Goal: Transaction & Acquisition: Download file/media

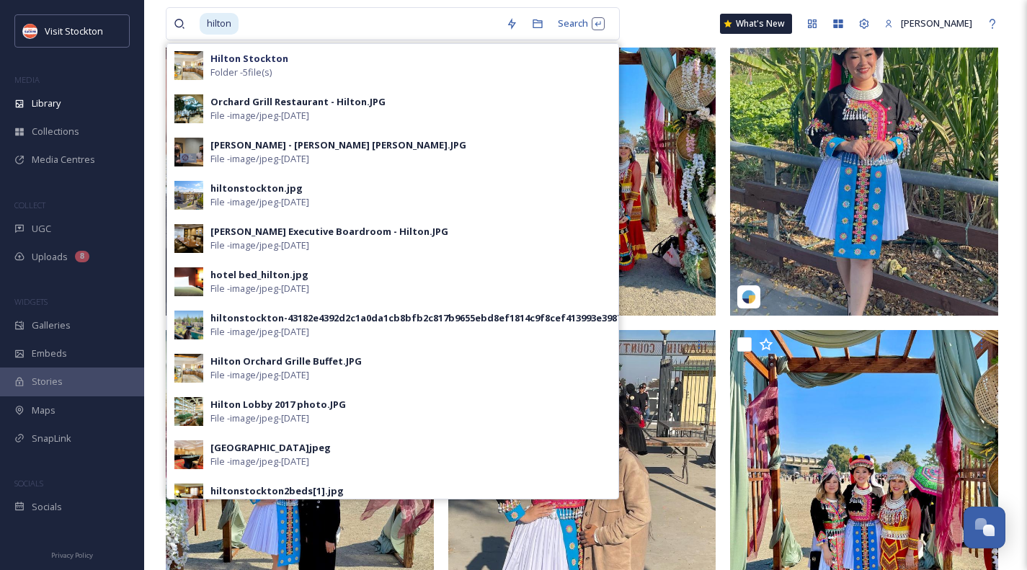
scroll to position [193, 0]
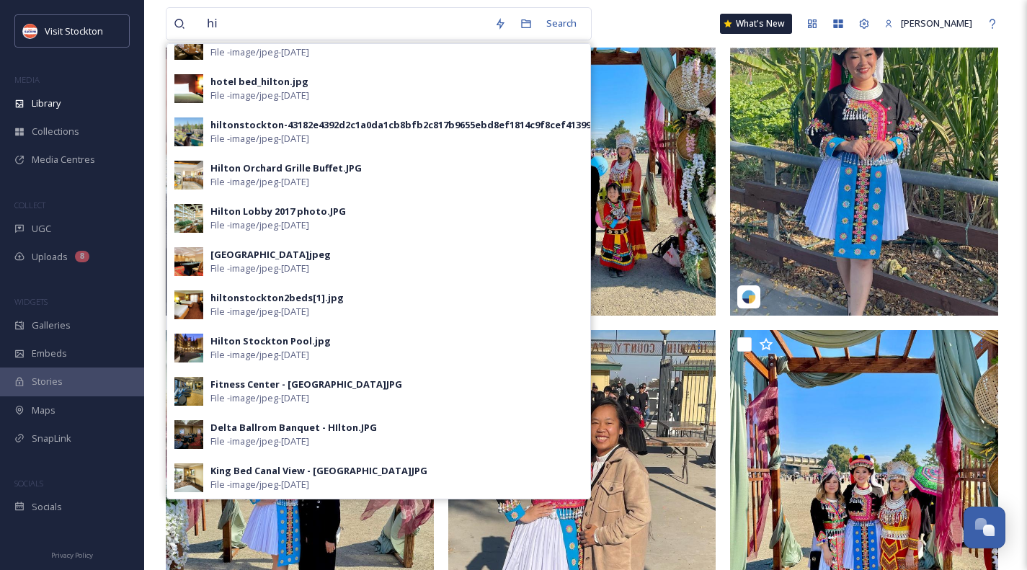
type input "h"
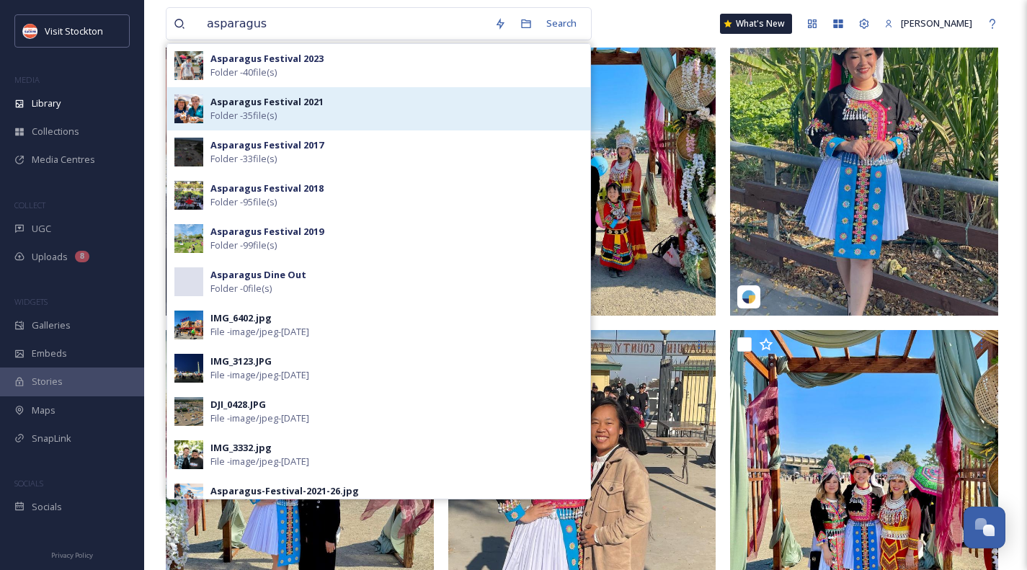
type input "asparagus"
click at [255, 107] on strong "Asparagus Festival 2021" at bounding box center [266, 101] width 113 height 13
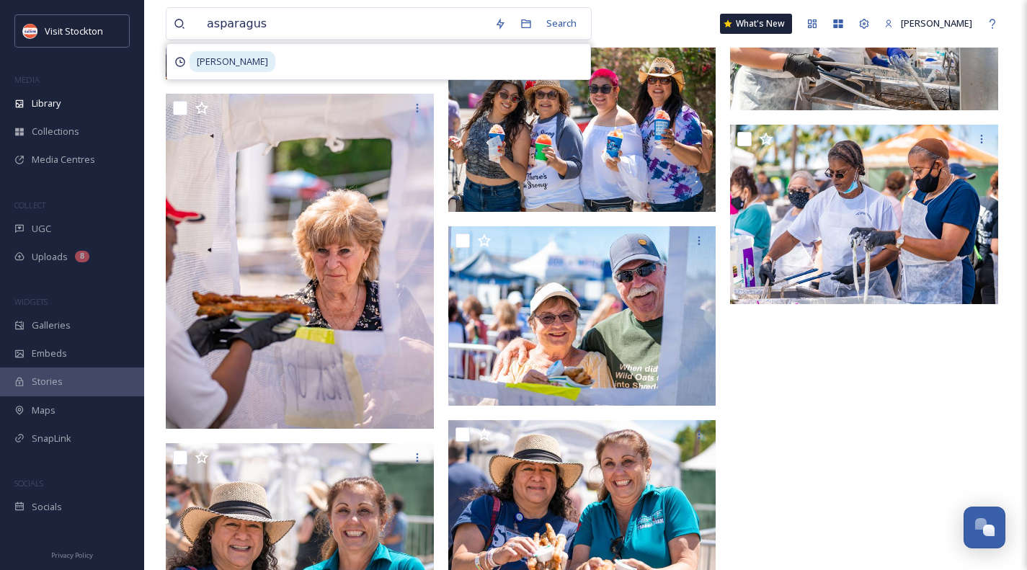
scroll to position [2394, 0]
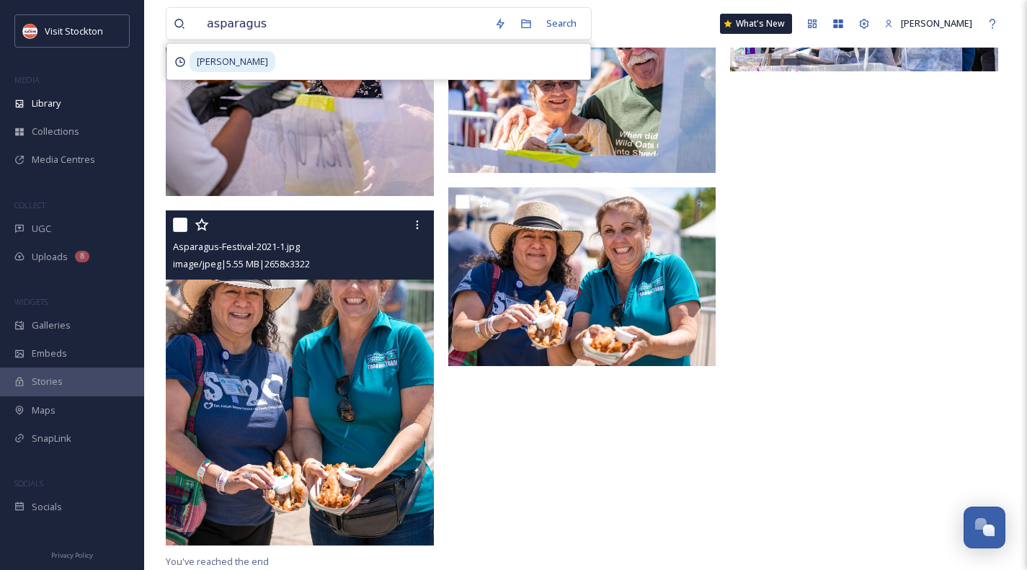
click at [382, 316] on img at bounding box center [300, 377] width 268 height 335
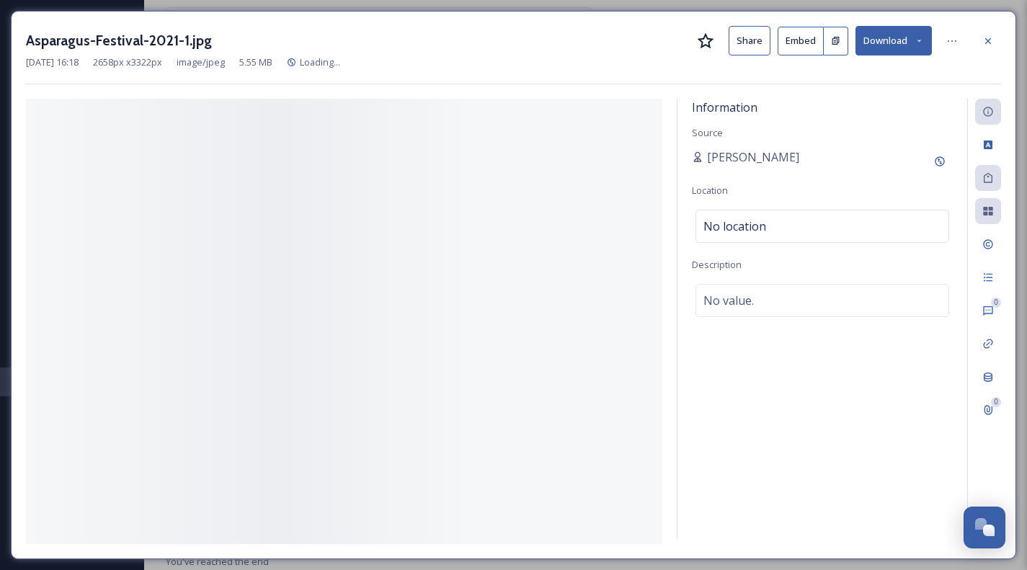
scroll to position [2215, 0]
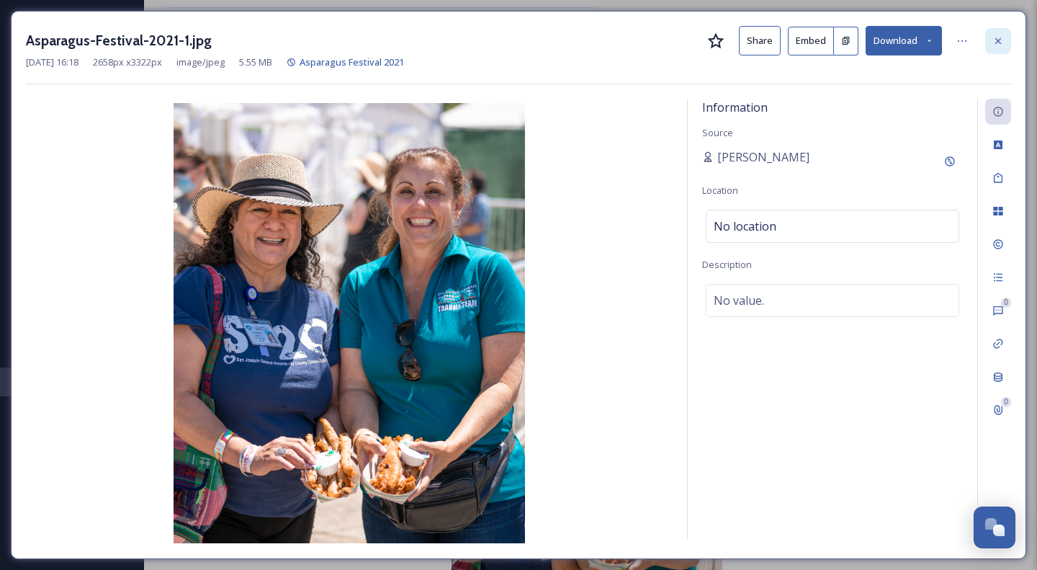
click at [999, 37] on icon at bounding box center [999, 41] width 12 height 12
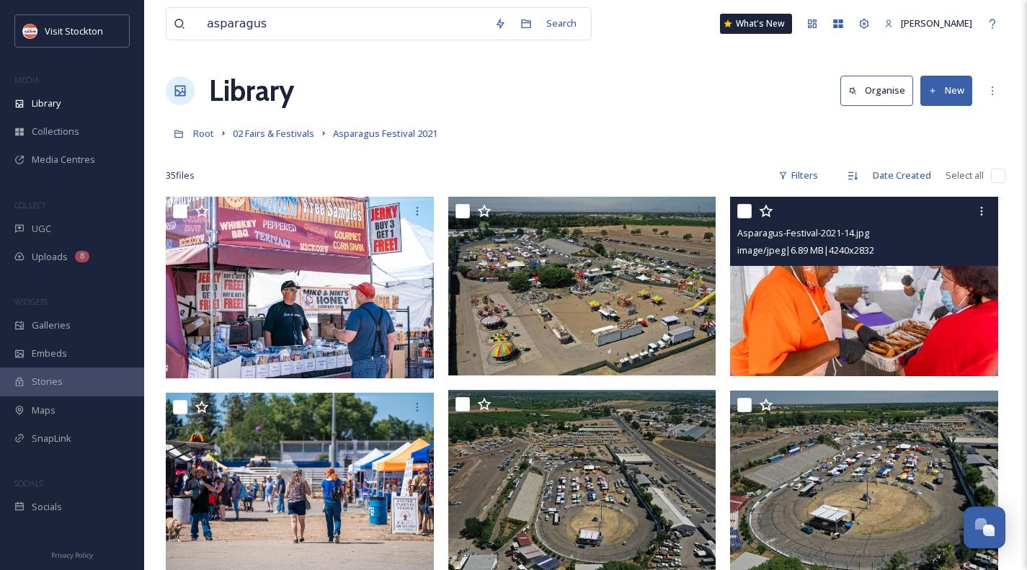
click at [816, 317] on img at bounding box center [864, 286] width 268 height 179
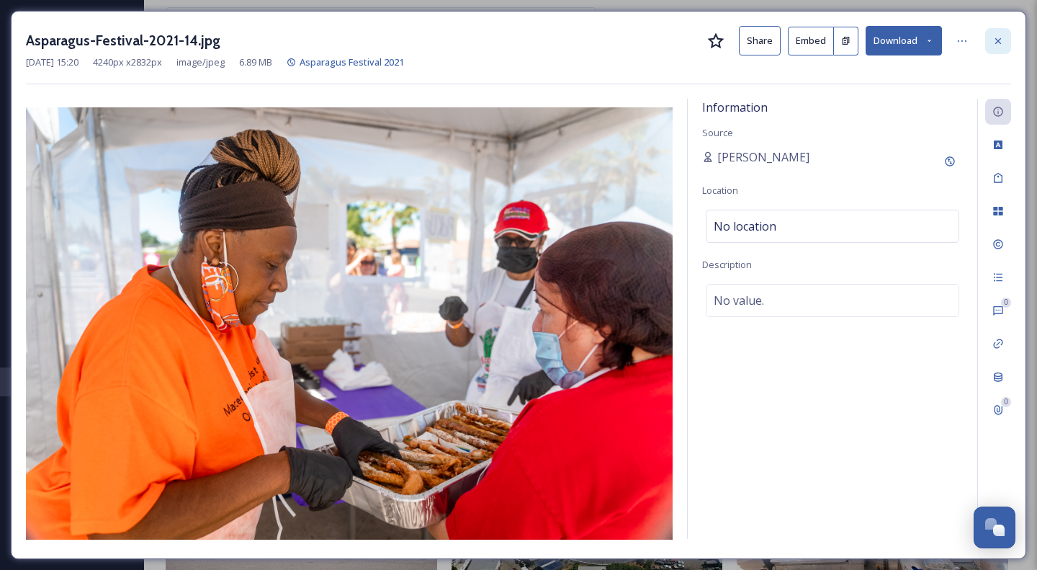
click at [995, 40] on icon at bounding box center [999, 41] width 12 height 12
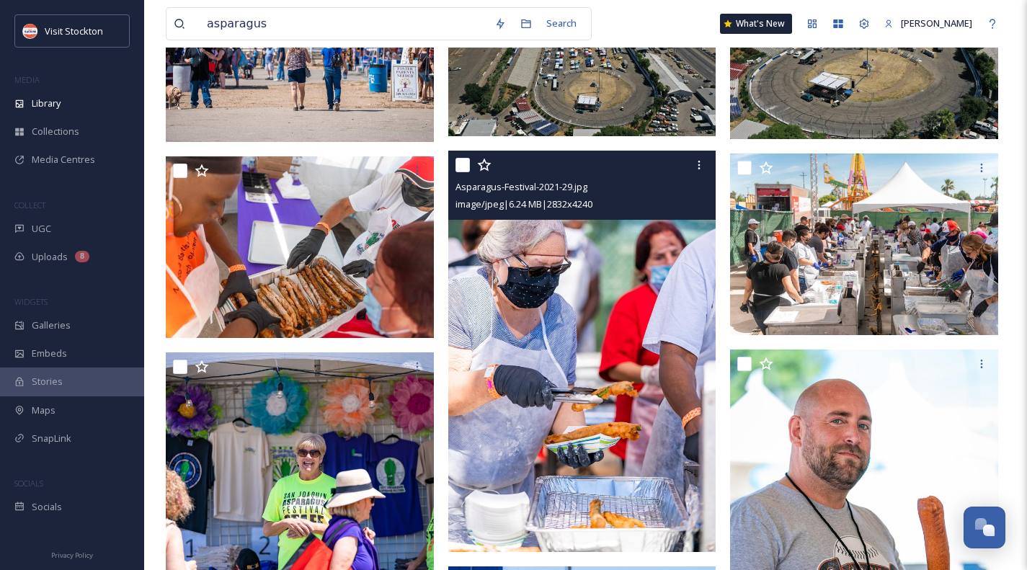
scroll to position [504, 0]
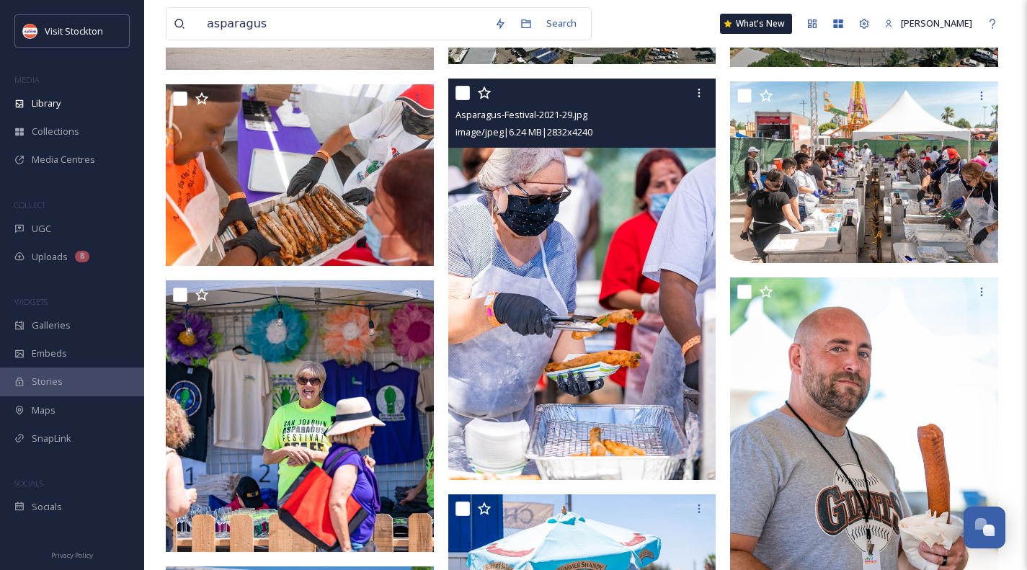
click at [604, 288] on img at bounding box center [582, 279] width 268 height 401
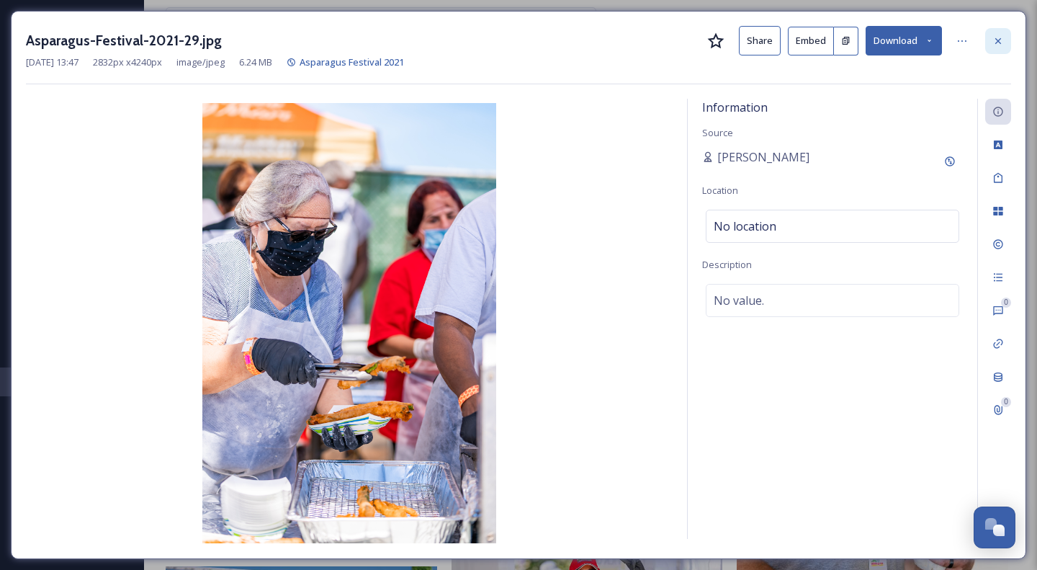
click at [995, 40] on icon at bounding box center [999, 41] width 12 height 12
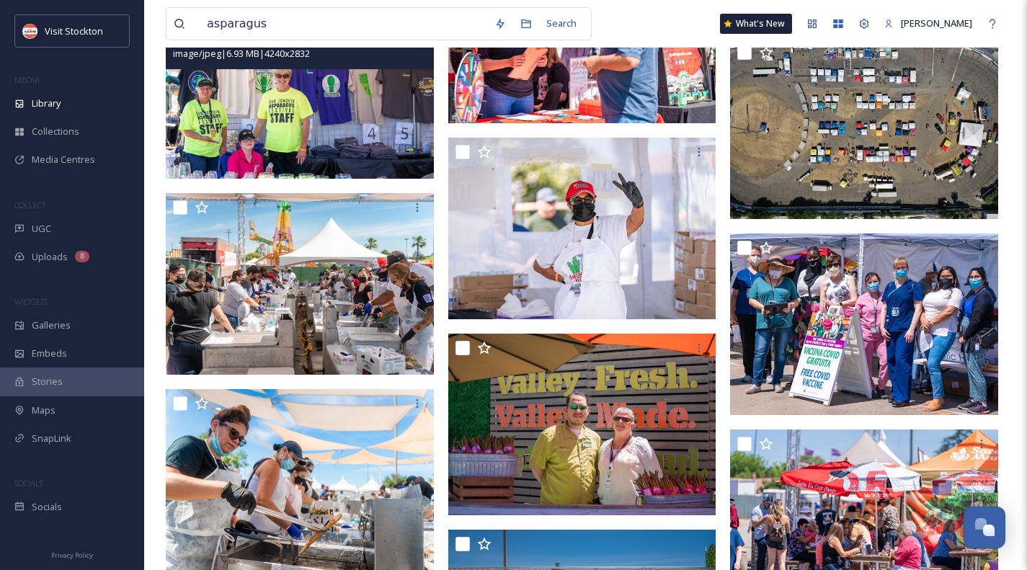
scroll to position [1369, 0]
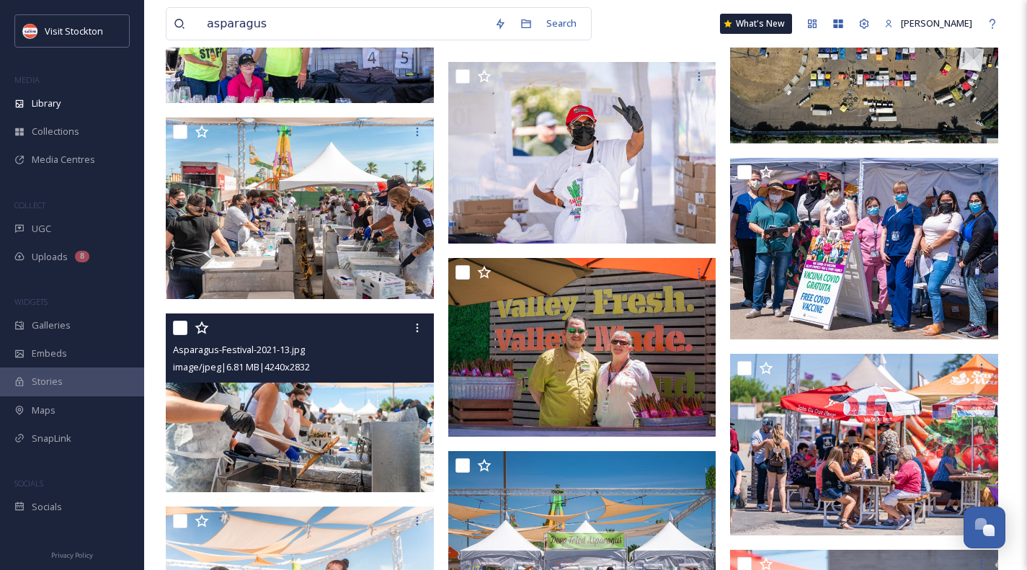
click at [381, 426] on img at bounding box center [300, 402] width 268 height 179
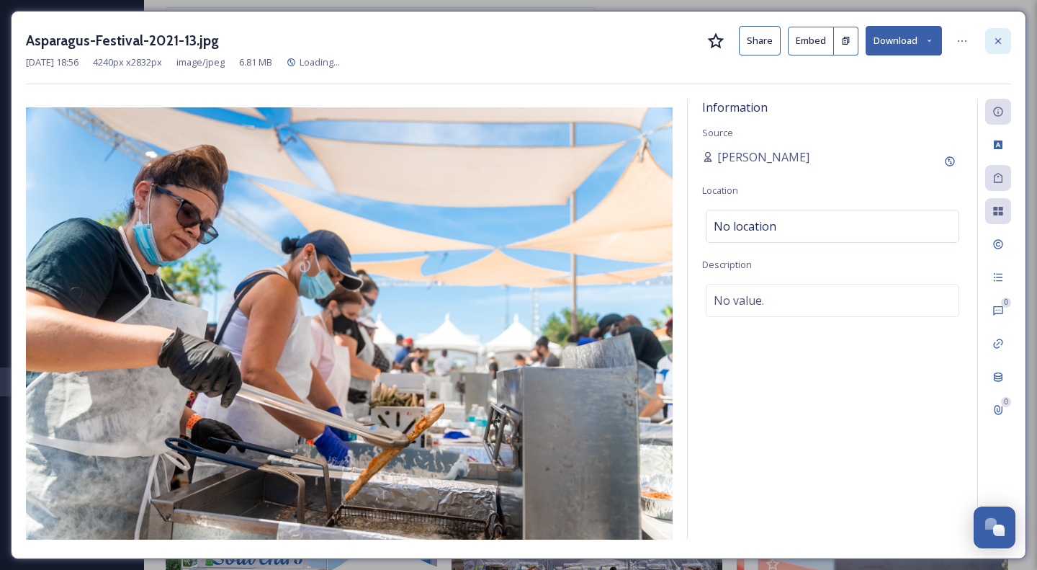
click at [996, 40] on icon at bounding box center [999, 41] width 12 height 12
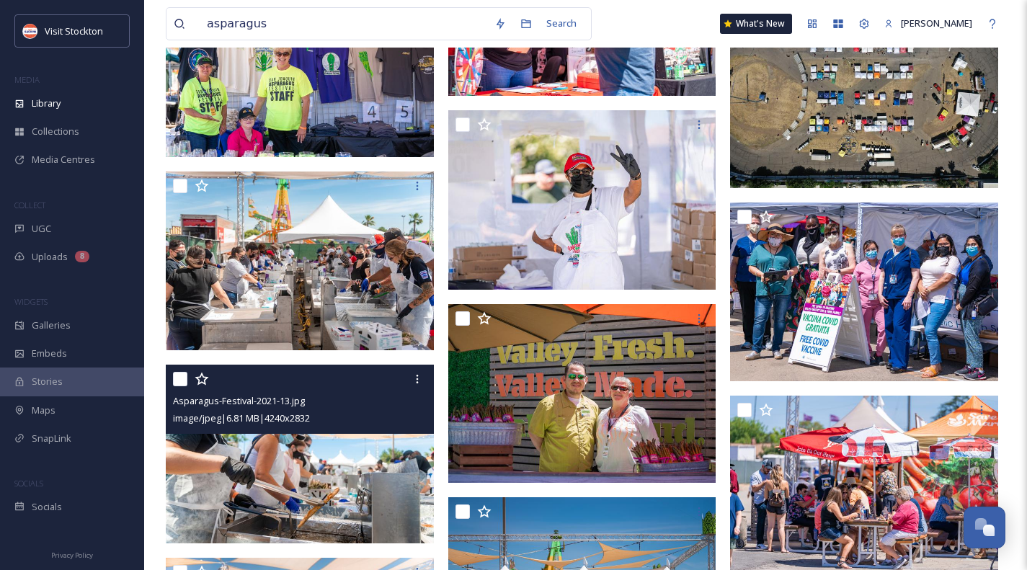
scroll to position [1220, 0]
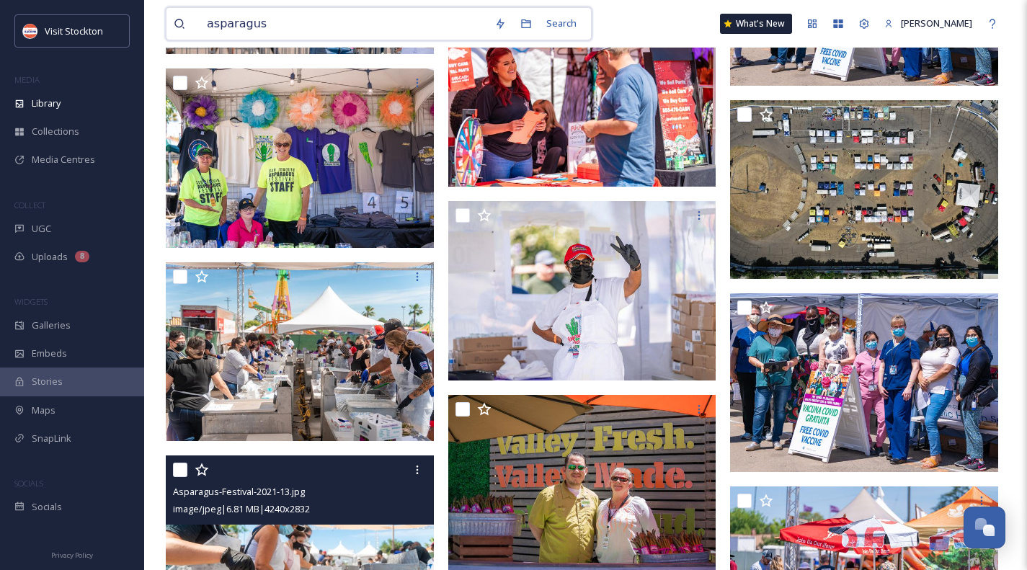
click at [295, 13] on input "asparagus" at bounding box center [343, 24] width 287 height 32
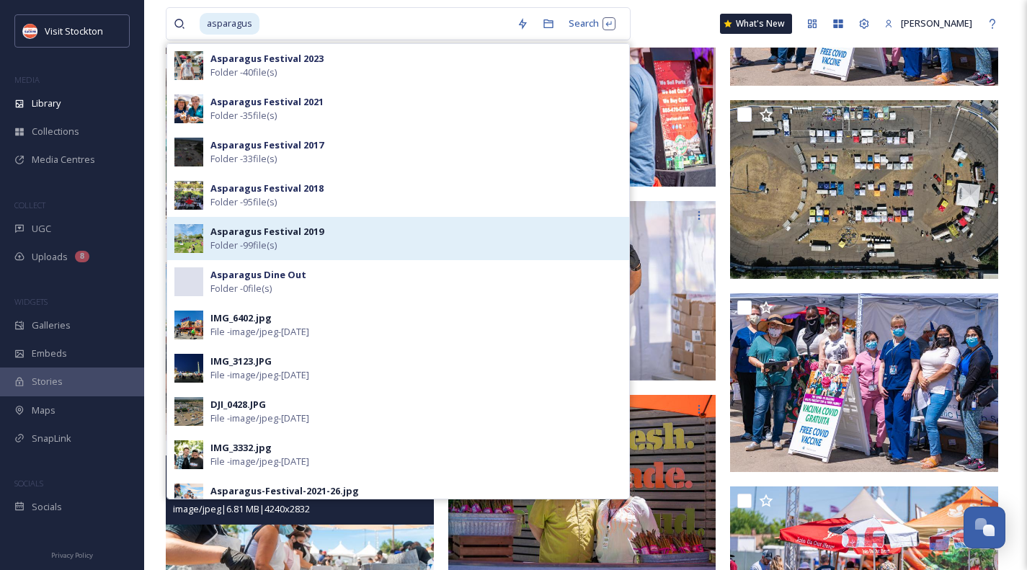
click at [292, 238] on div "Asparagus Festival 2019 Folder - 99 file(s)" at bounding box center [415, 238] width 411 height 27
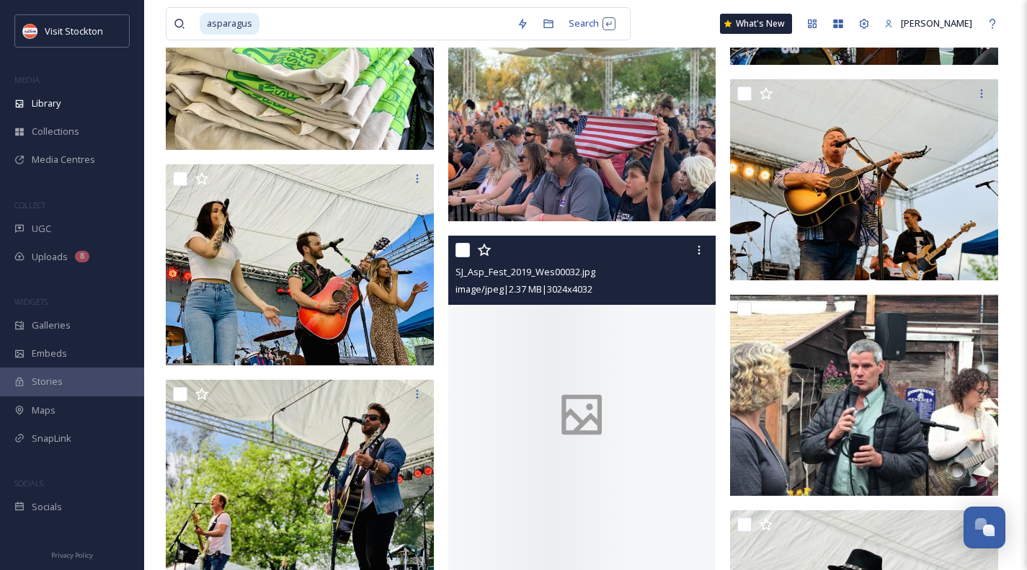
scroll to position [3818, 0]
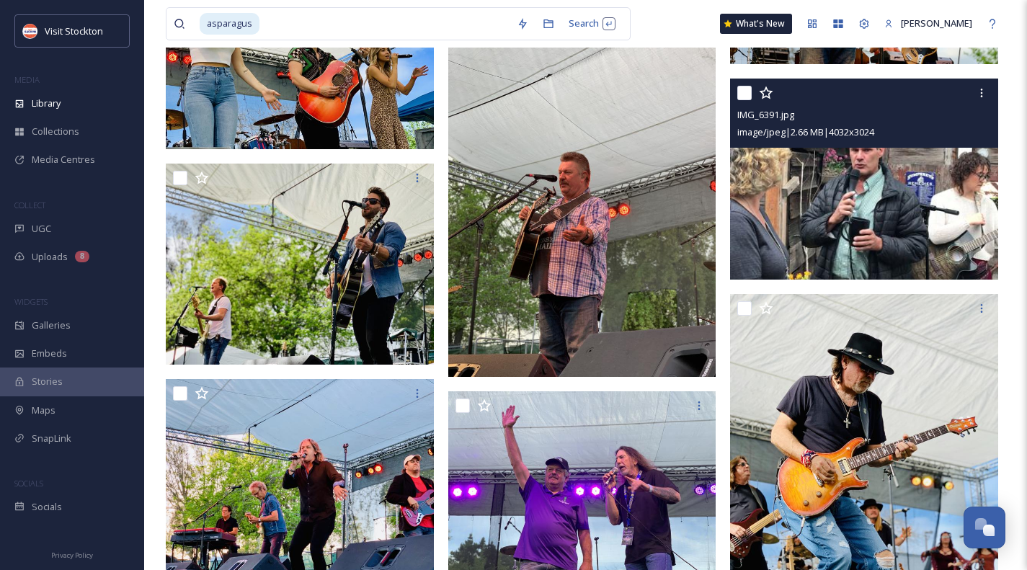
click at [837, 216] on img at bounding box center [864, 179] width 268 height 476
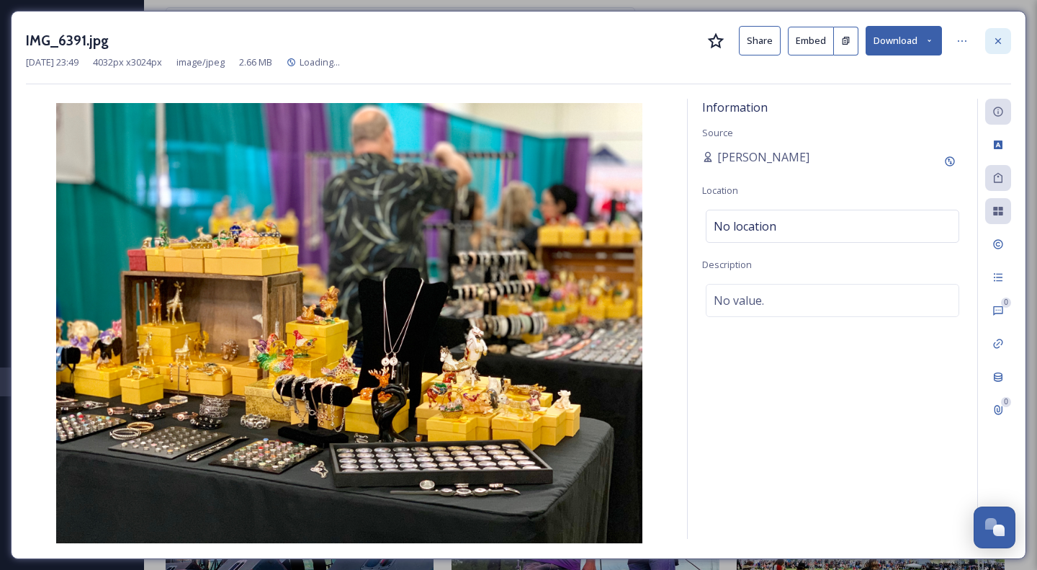
click at [996, 40] on icon at bounding box center [999, 41] width 12 height 12
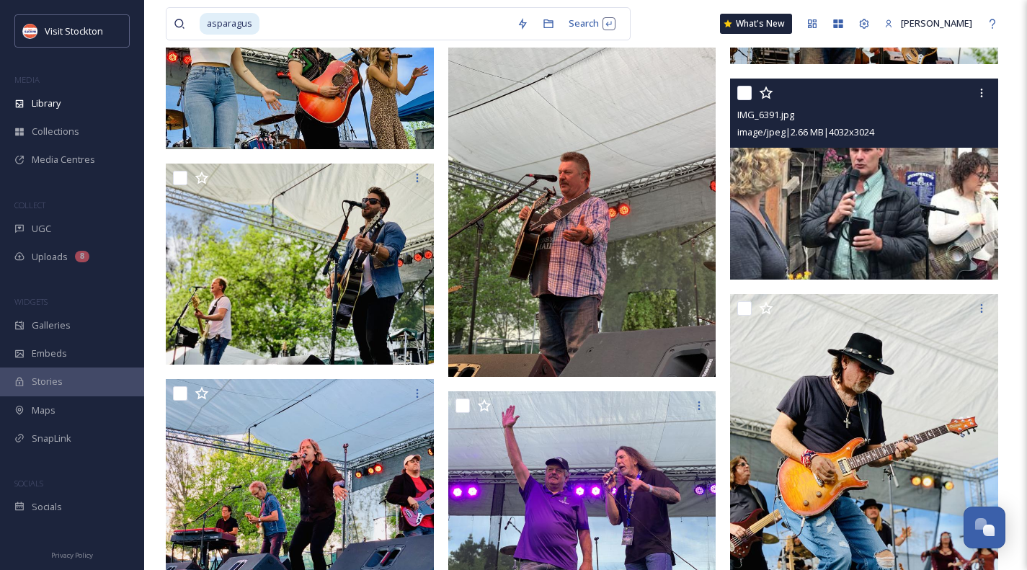
click at [800, 229] on img at bounding box center [864, 179] width 268 height 476
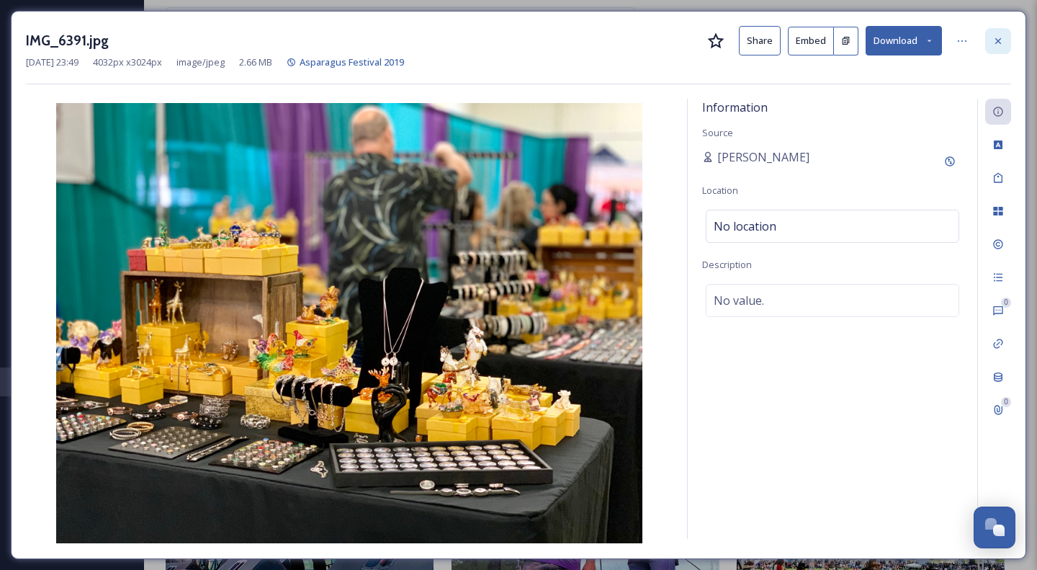
click at [997, 35] on icon at bounding box center [999, 41] width 12 height 12
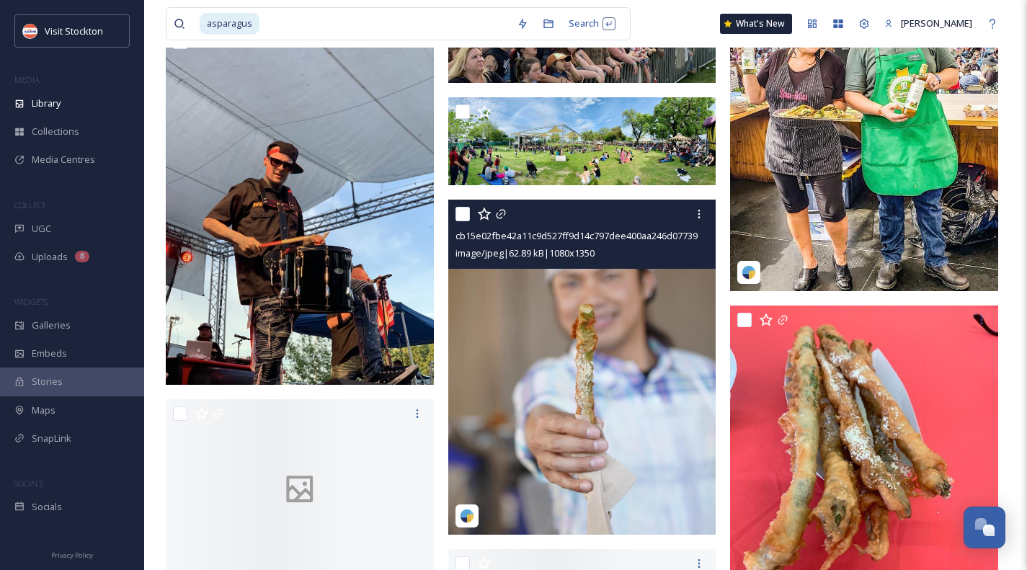
scroll to position [7709, 0]
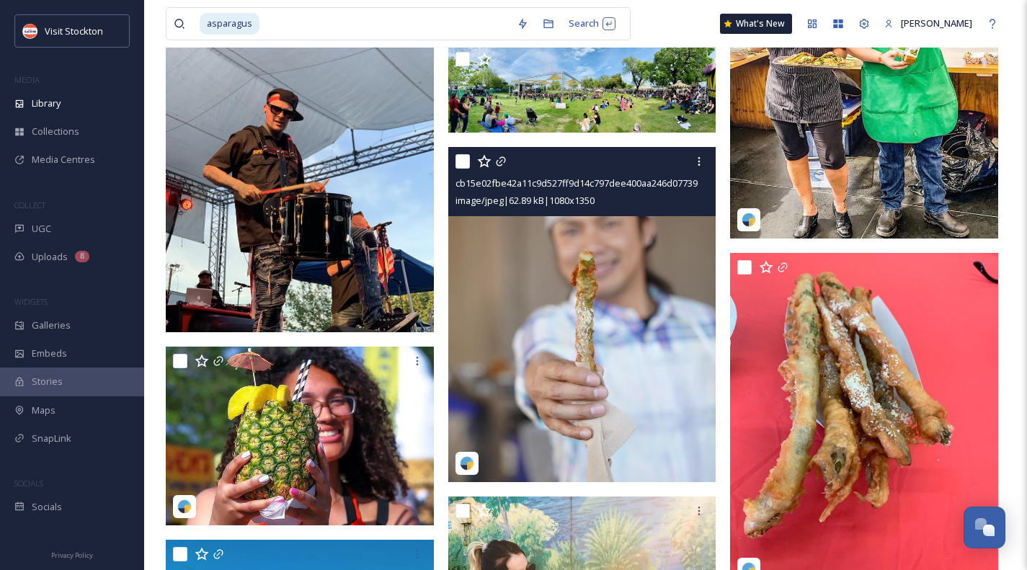
click at [598, 329] on img at bounding box center [582, 314] width 268 height 335
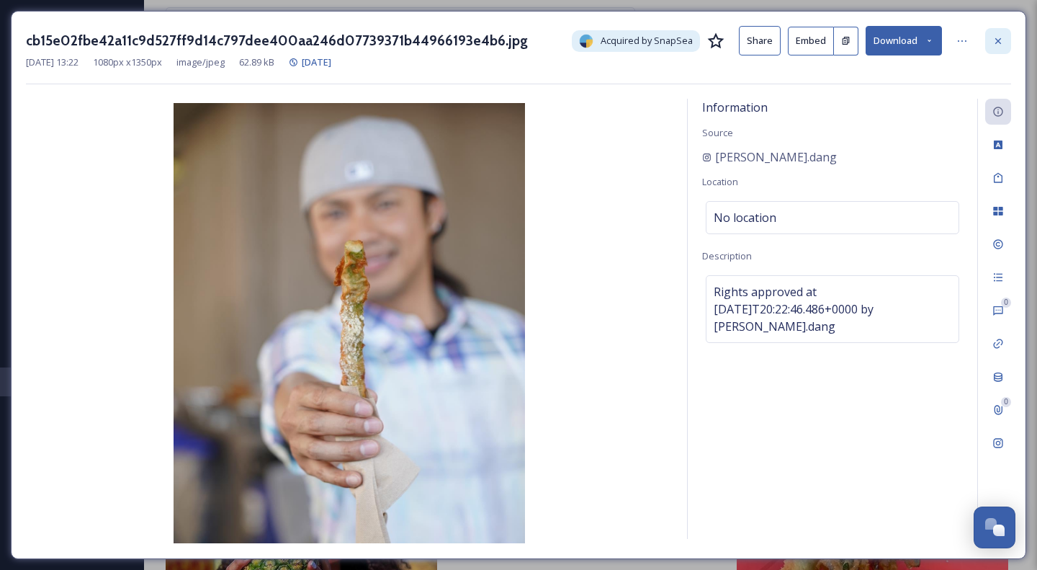
click at [1000, 44] on icon at bounding box center [999, 41] width 12 height 12
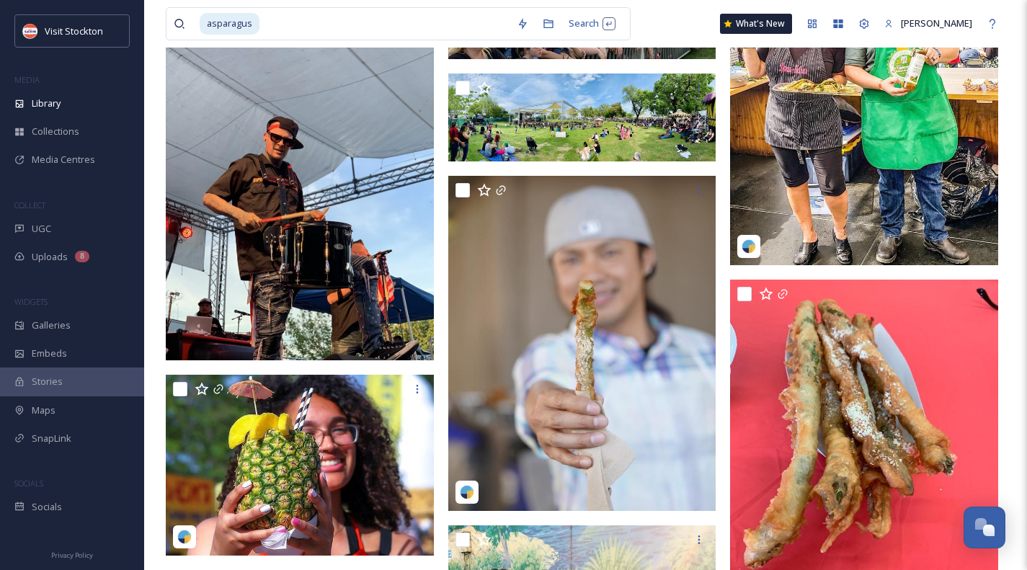
scroll to position [7771, 0]
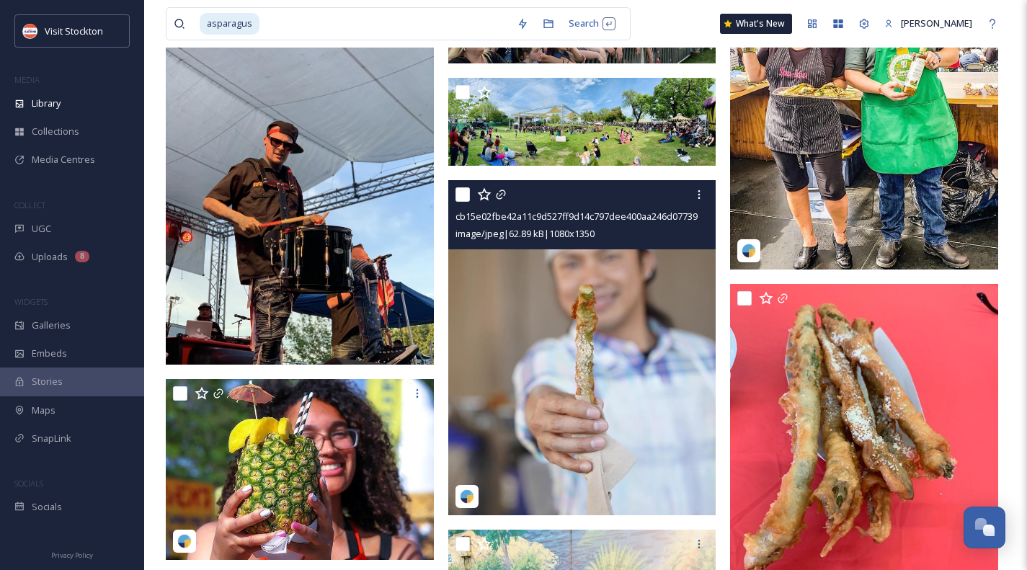
click at [593, 329] on img at bounding box center [582, 347] width 268 height 335
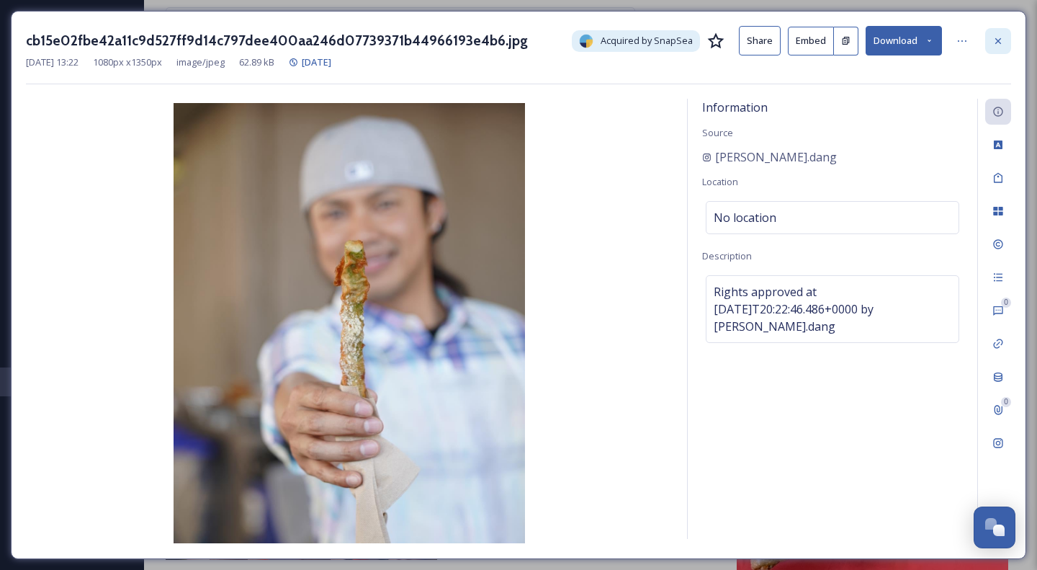
click at [1003, 39] on icon at bounding box center [999, 41] width 12 height 12
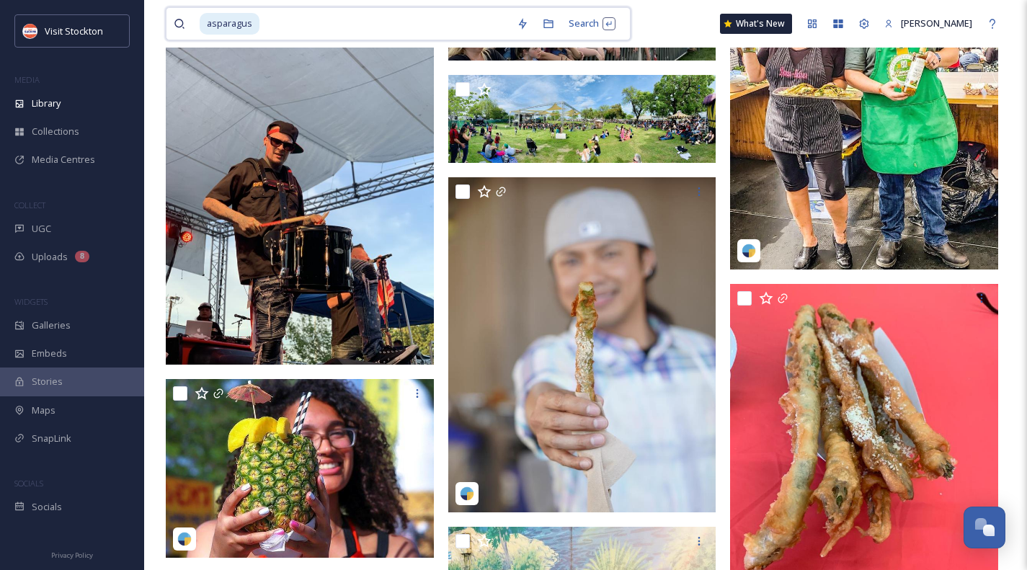
click at [277, 25] on input at bounding box center [385, 24] width 249 height 32
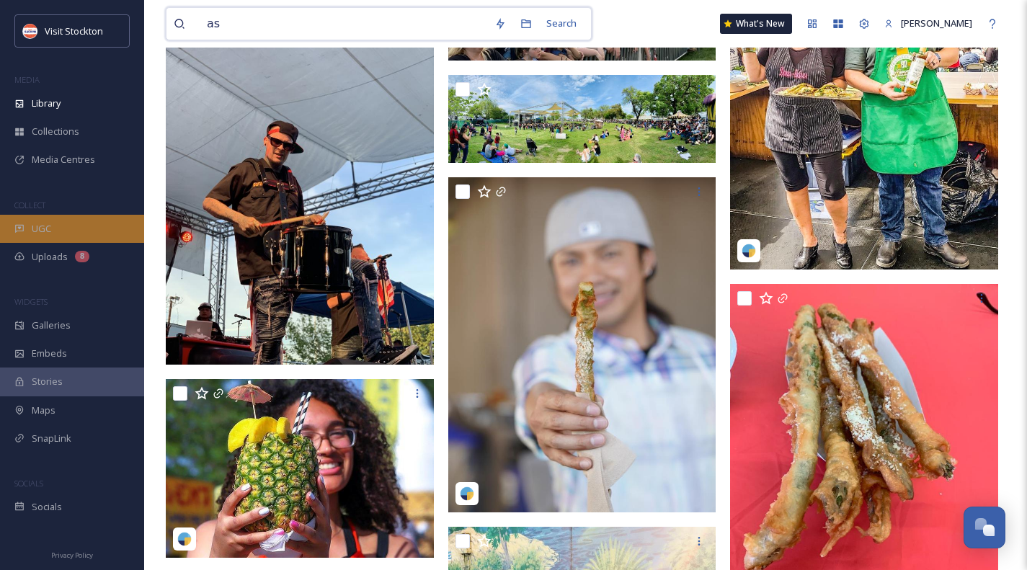
type input "a"
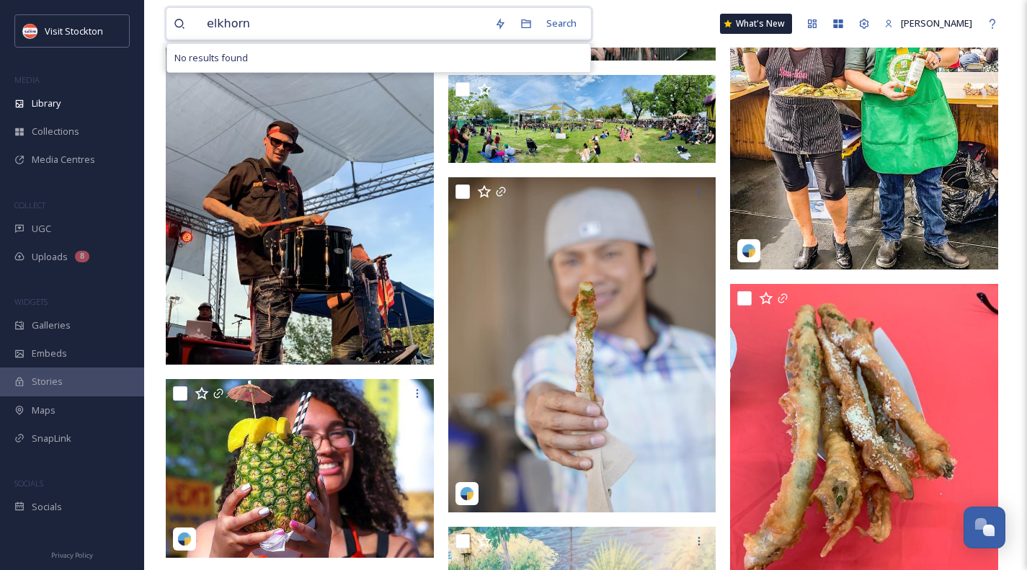
drag, startPoint x: 181, startPoint y: 24, endPoint x: 173, endPoint y: 24, distance: 8.0
click at [173, 24] on div "elkhorn Search No results found" at bounding box center [379, 23] width 426 height 33
type input "disc golf"
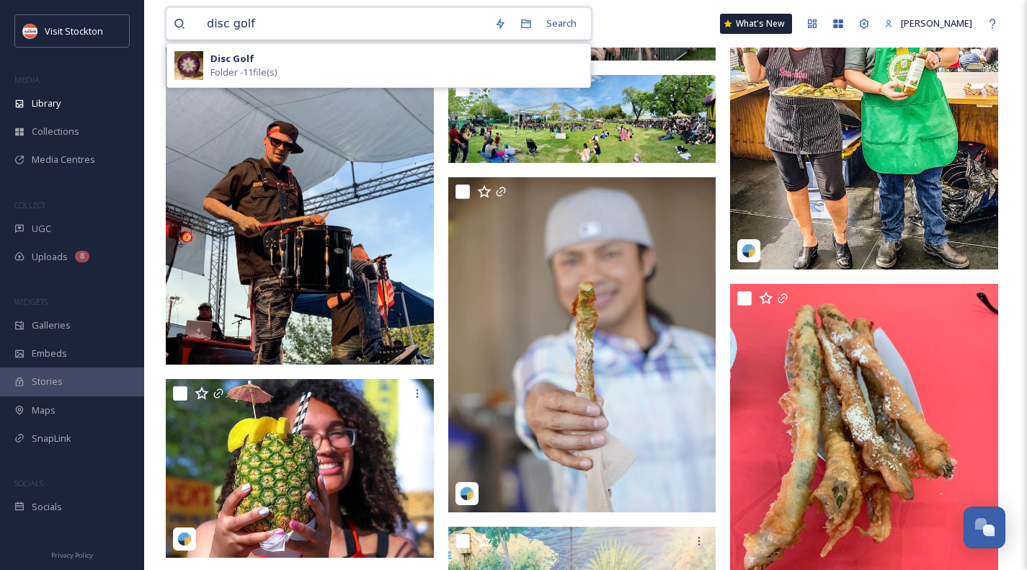
drag, startPoint x: 256, startPoint y: 24, endPoint x: 172, endPoint y: 17, distance: 84.6
click at [172, 17] on div "disc golf Search Disc Golf Folder - 11 file(s)" at bounding box center [379, 23] width 426 height 33
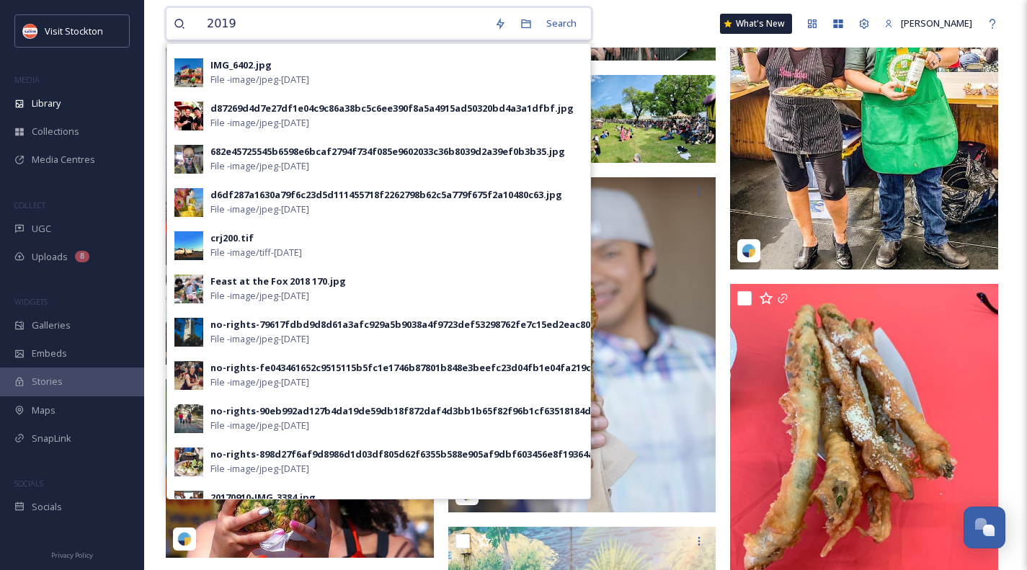
scroll to position [502, 0]
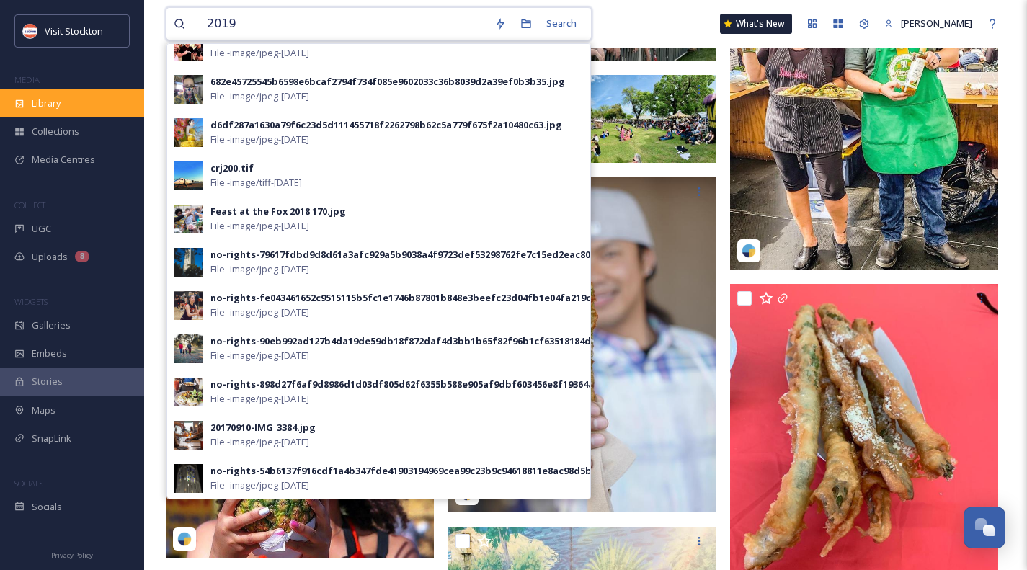
type input "2019"
click at [43, 109] on span "Library" at bounding box center [46, 104] width 29 height 14
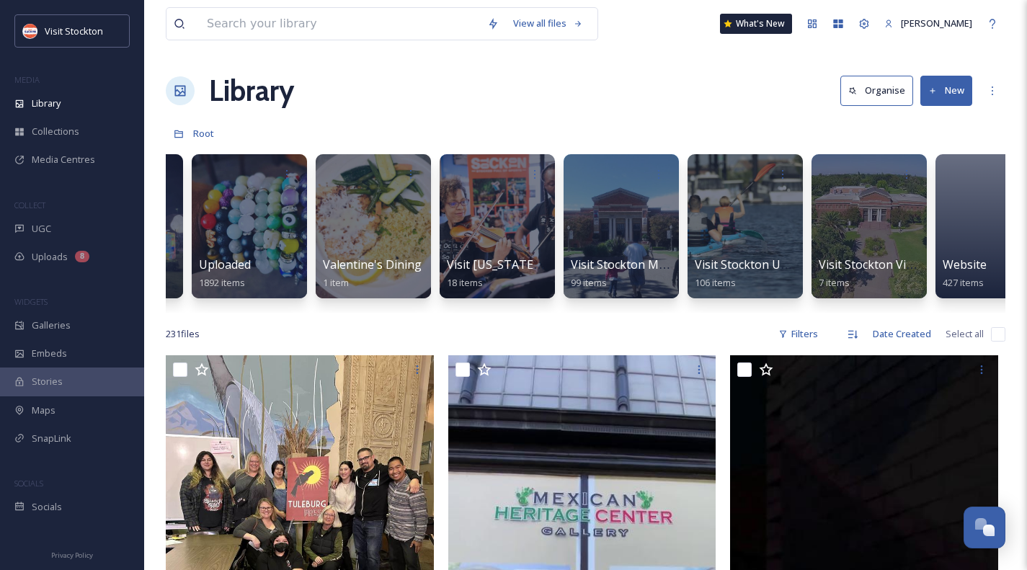
scroll to position [0, 5976]
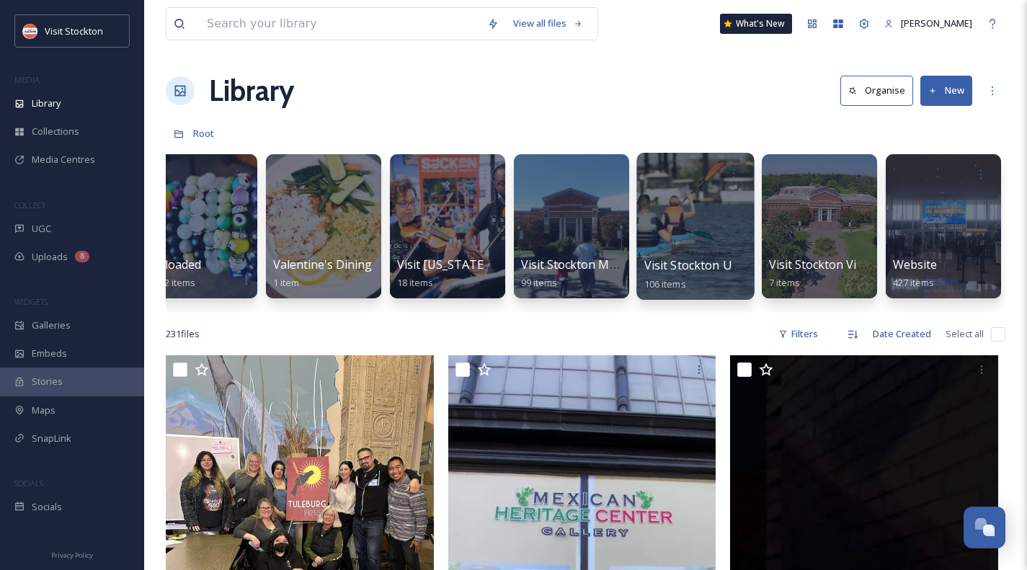
click at [698, 202] on div at bounding box center [694, 226] width 117 height 147
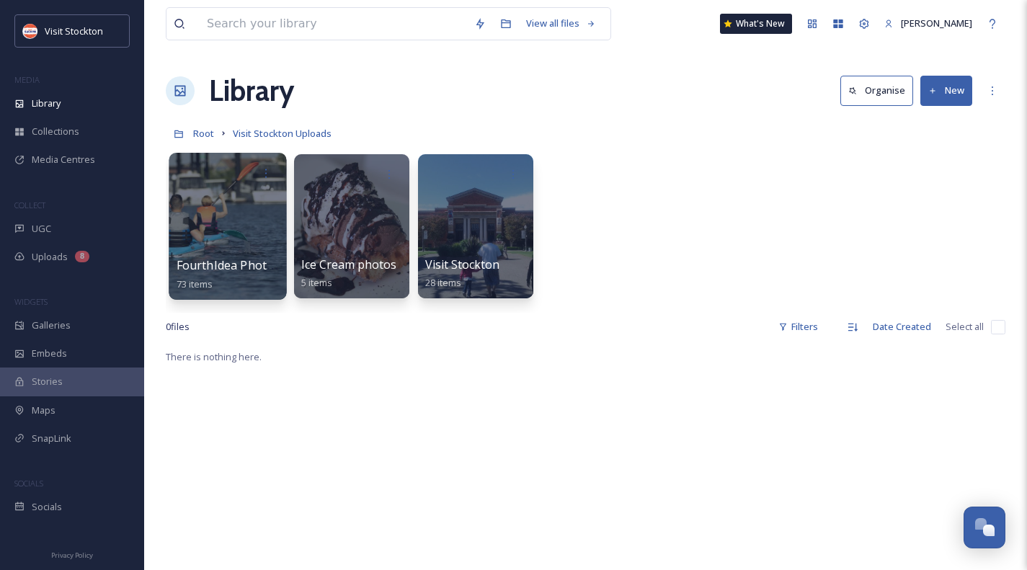
click at [197, 229] on div at bounding box center [227, 226] width 117 height 147
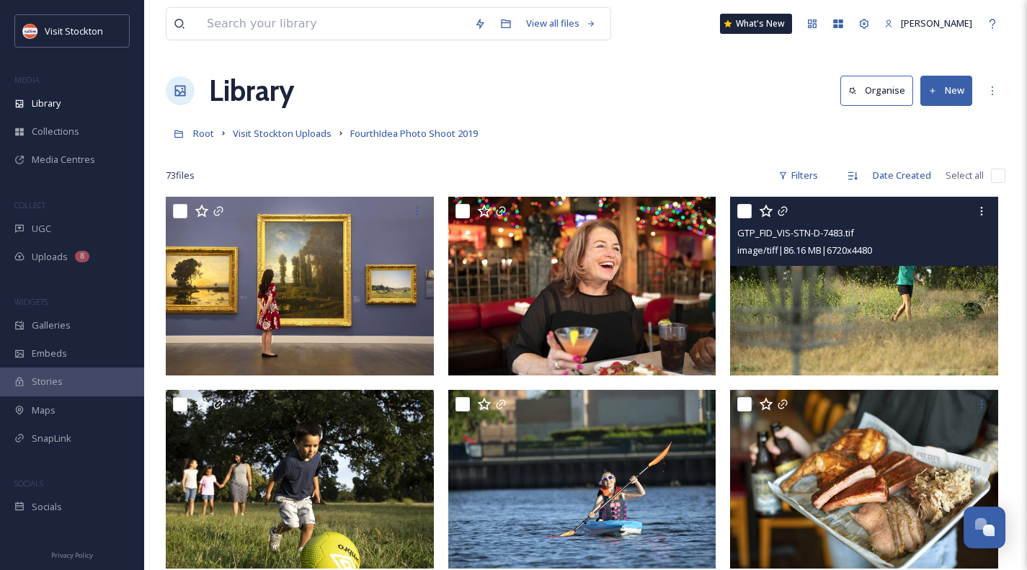
click at [869, 287] on img at bounding box center [864, 286] width 268 height 179
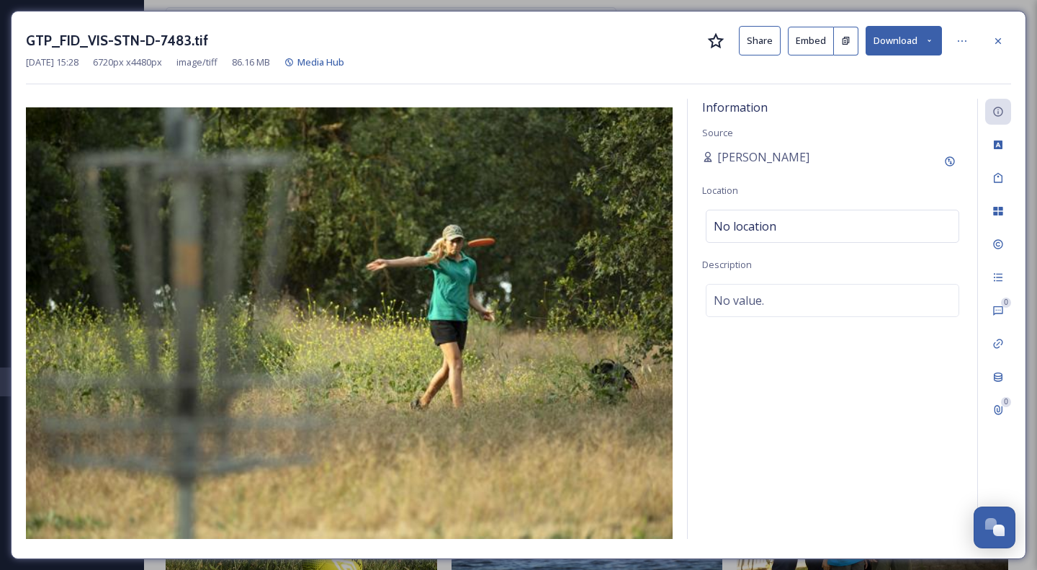
click at [899, 35] on button "Download" at bounding box center [904, 41] width 76 height 30
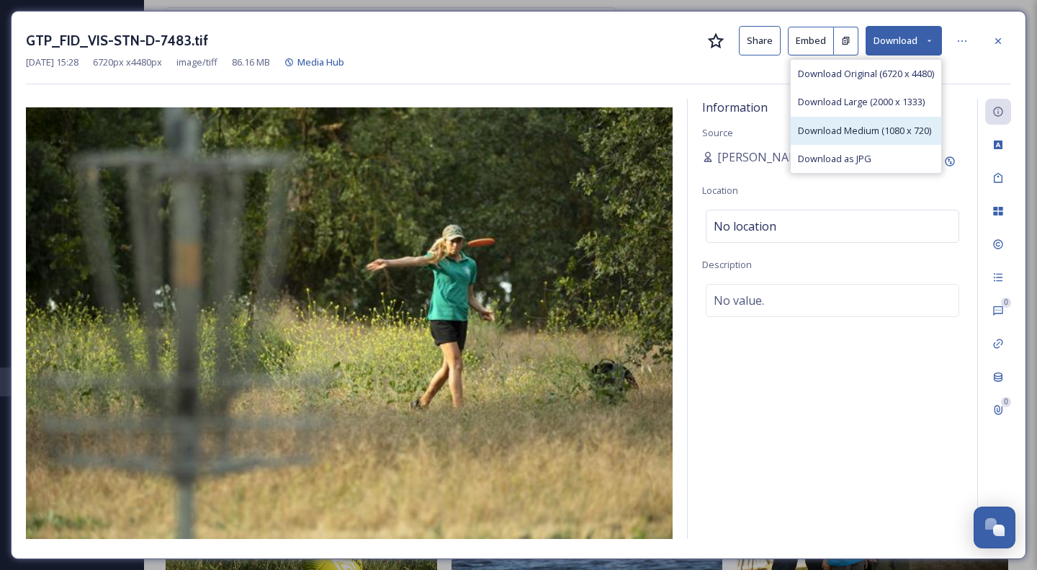
click at [880, 122] on div "Download Medium (1080 x 720)" at bounding box center [866, 131] width 151 height 28
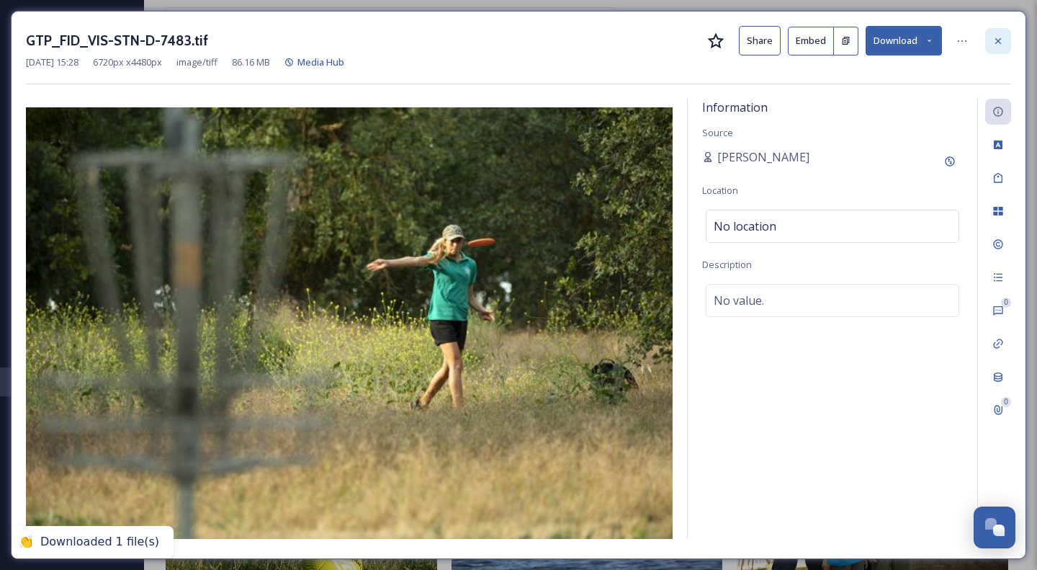
click at [998, 42] on icon at bounding box center [999, 41] width 12 height 12
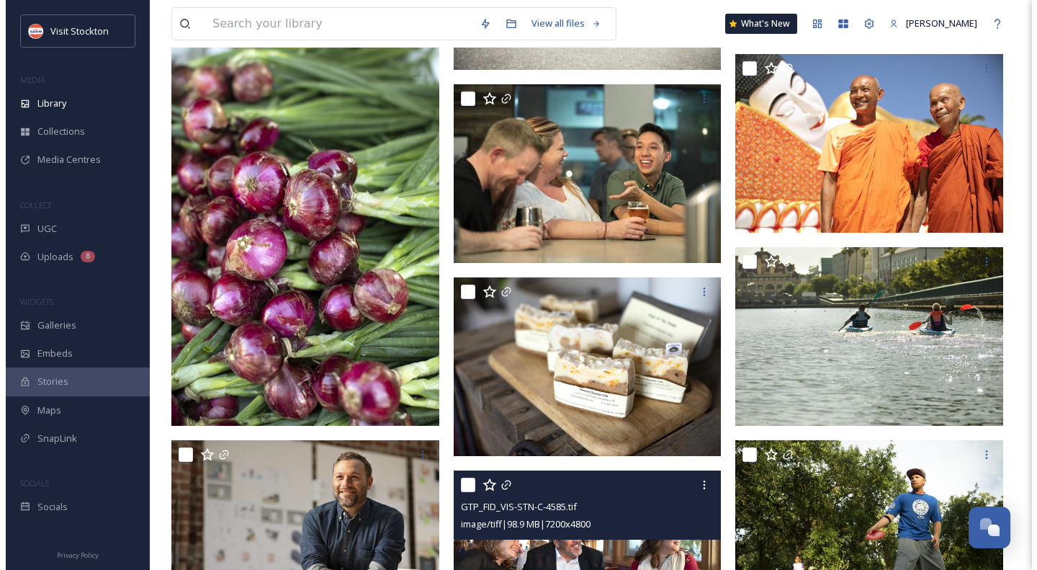
scroll to position [2810, 0]
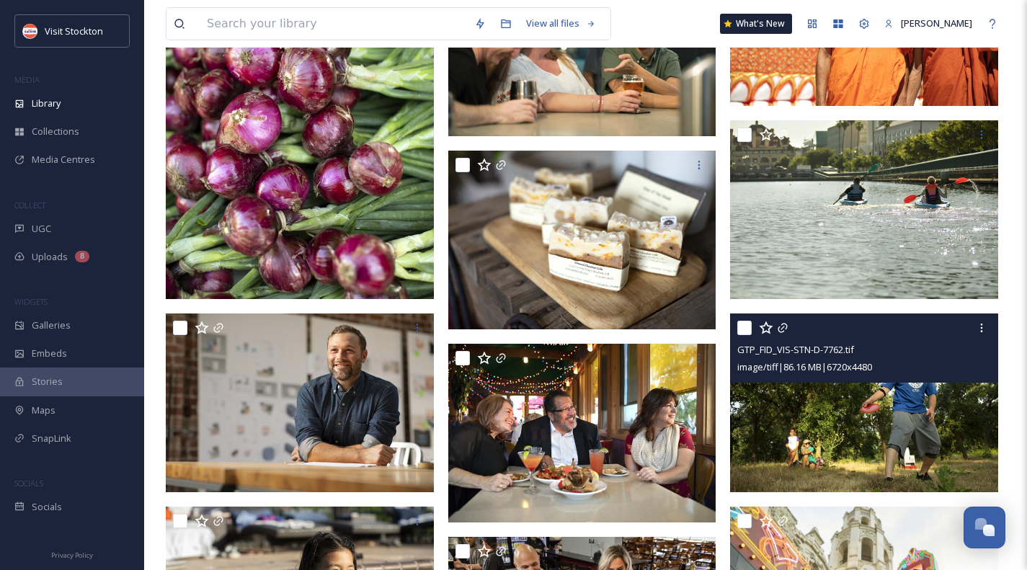
click at [854, 418] on img at bounding box center [864, 402] width 268 height 179
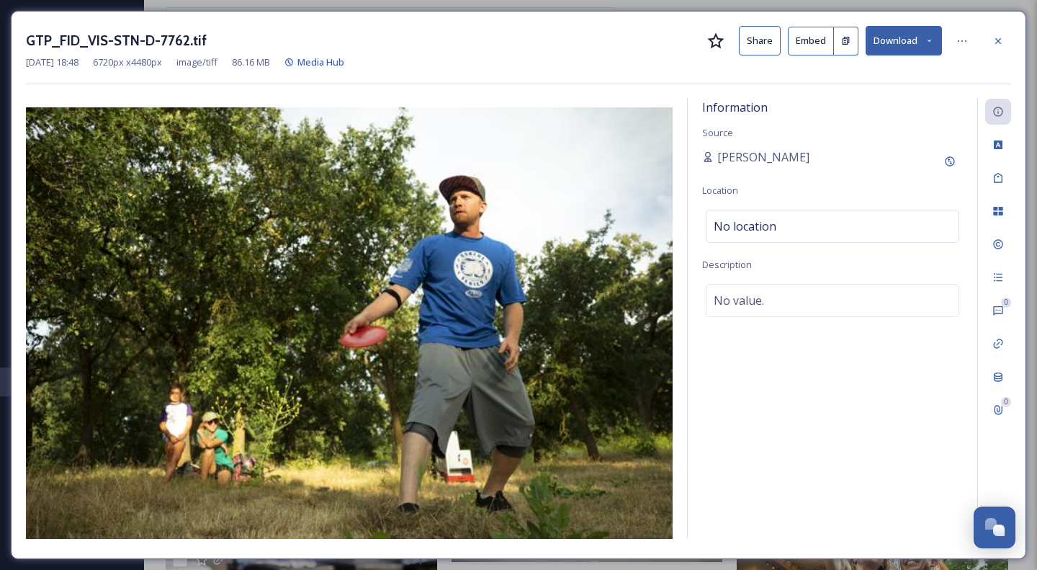
click at [919, 30] on button "Download" at bounding box center [904, 41] width 76 height 30
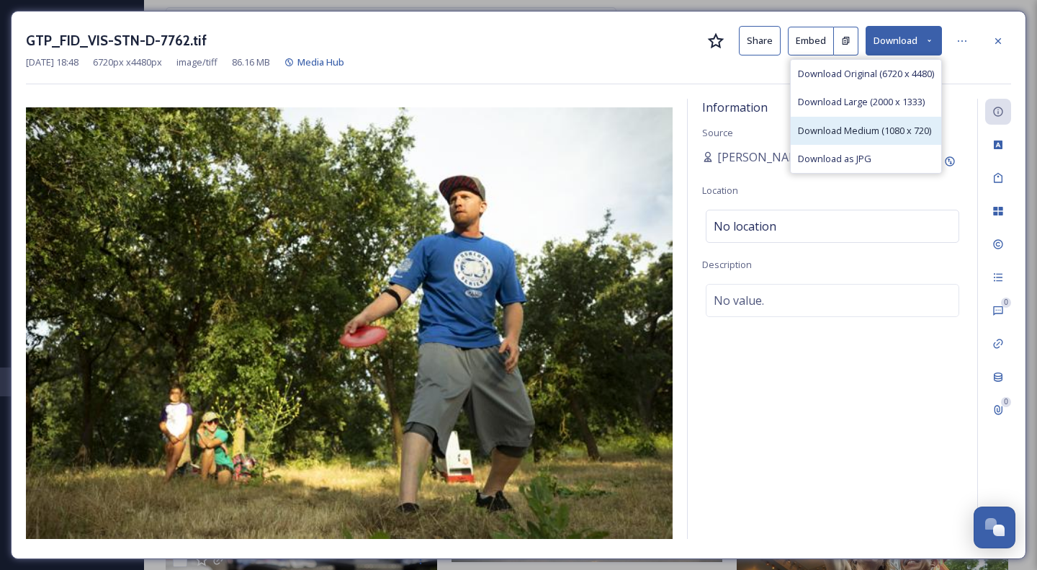
click at [888, 124] on span "Download Medium (1080 x 720)" at bounding box center [864, 131] width 133 height 14
